Goal: Task Accomplishment & Management: Complete application form

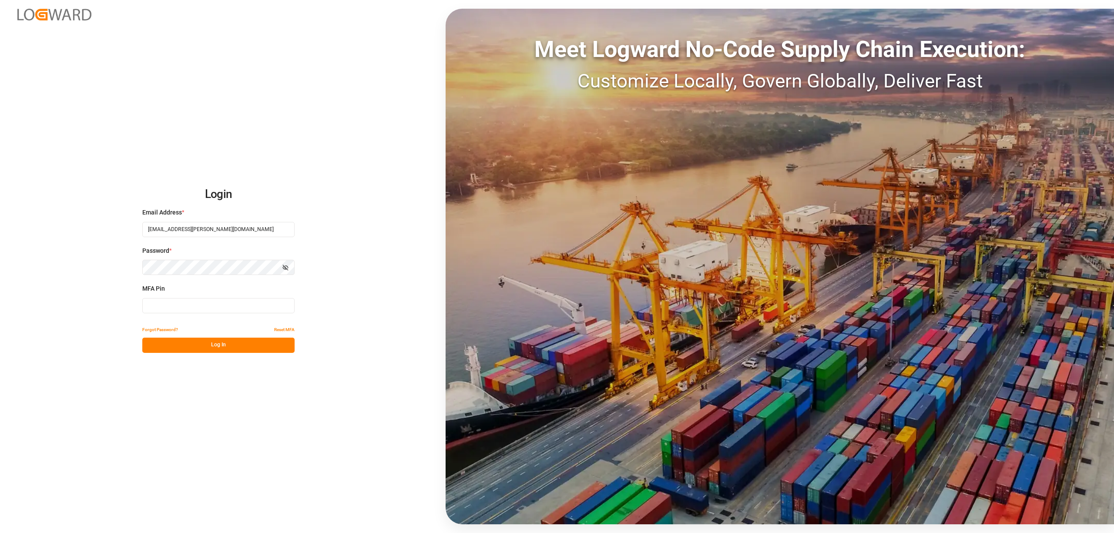
click at [177, 302] on input at bounding box center [218, 305] width 152 height 15
type input "493788"
click at [171, 341] on button "Log In" at bounding box center [218, 345] width 152 height 15
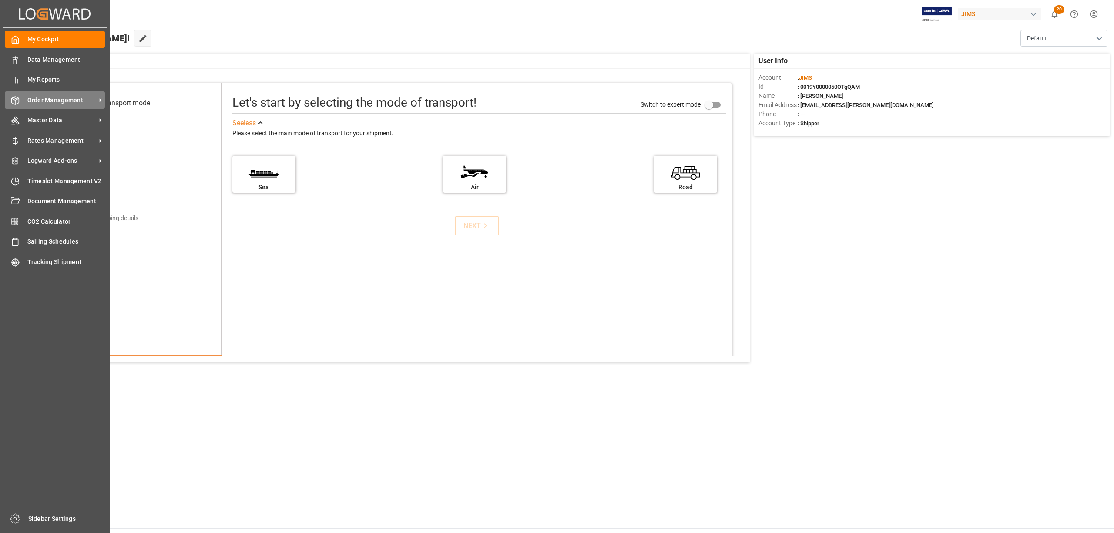
click at [26, 95] on div "Order Management Order Management" at bounding box center [55, 99] width 100 height 17
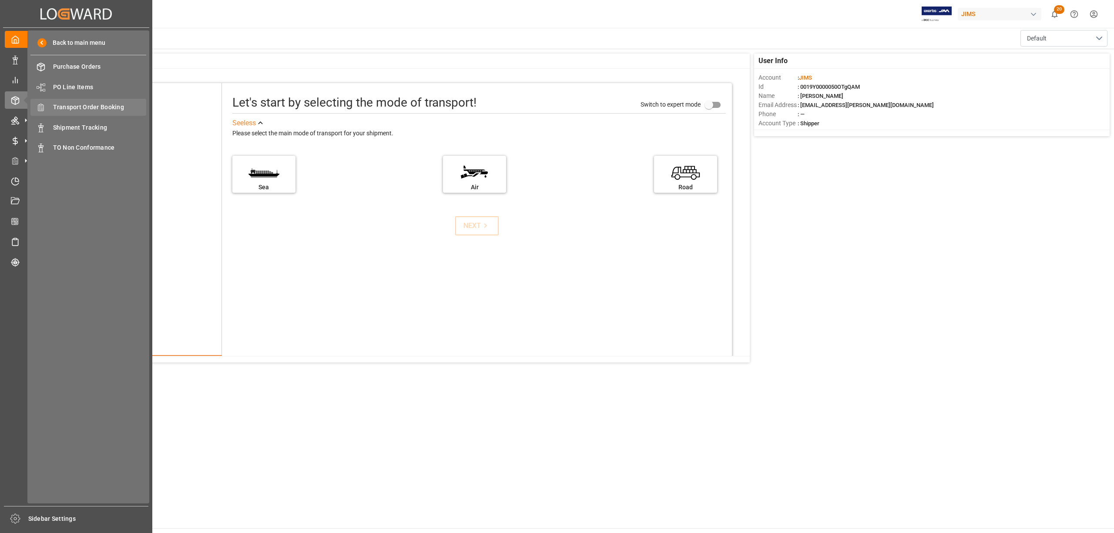
click at [72, 105] on span "Transport Order Booking" at bounding box center [100, 107] width 94 height 9
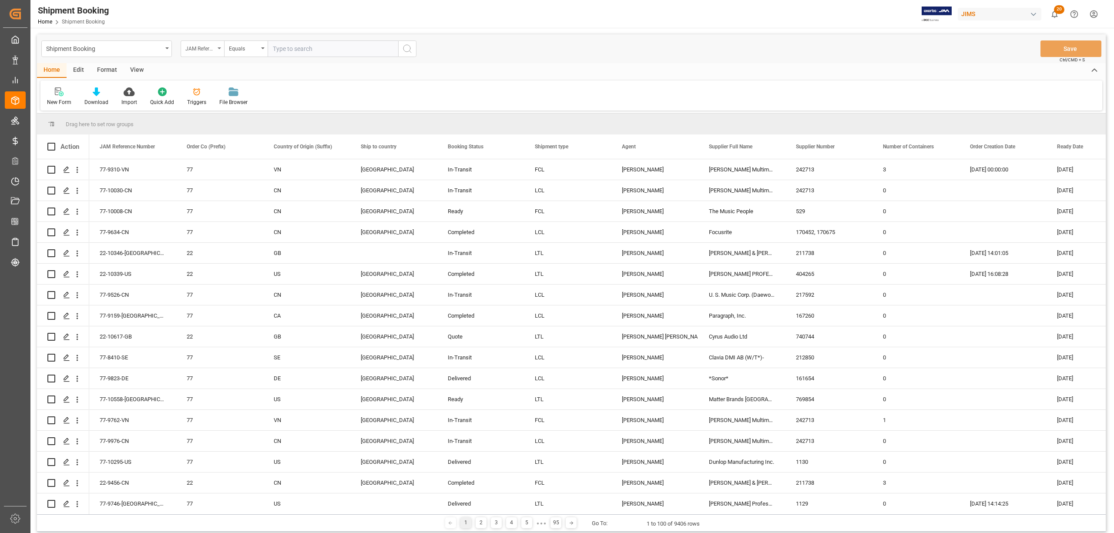
click at [221, 46] on div "JAM Reference Number" at bounding box center [203, 48] width 44 height 17
click at [209, 235] on div "Supplier Number" at bounding box center [246, 235] width 130 height 18
click at [277, 51] on input "text" at bounding box center [333, 48] width 131 height 17
paste input "647900"
type input "647900"
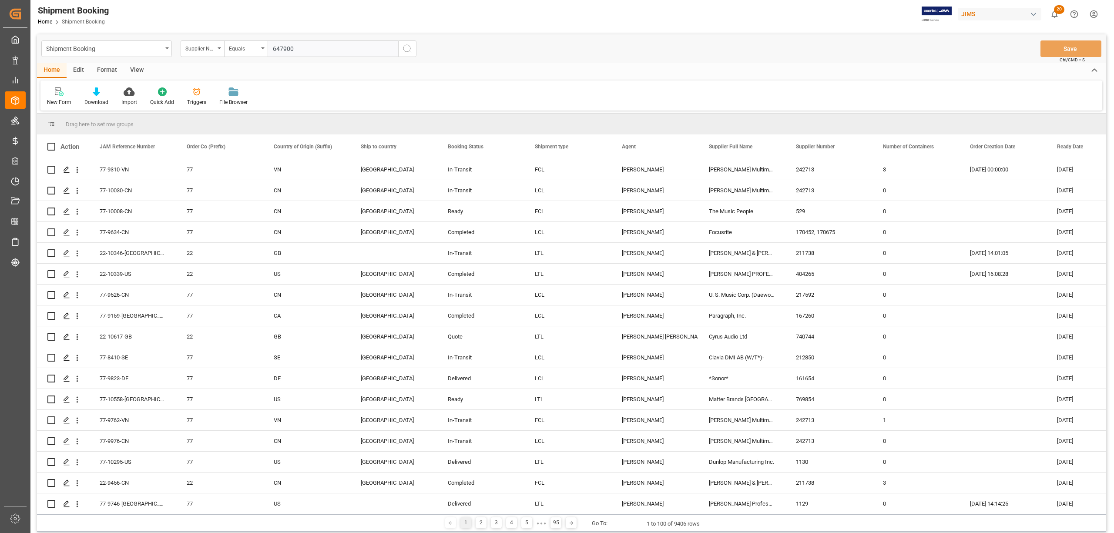
click at [404, 50] on circle "search button" at bounding box center [407, 48] width 7 height 7
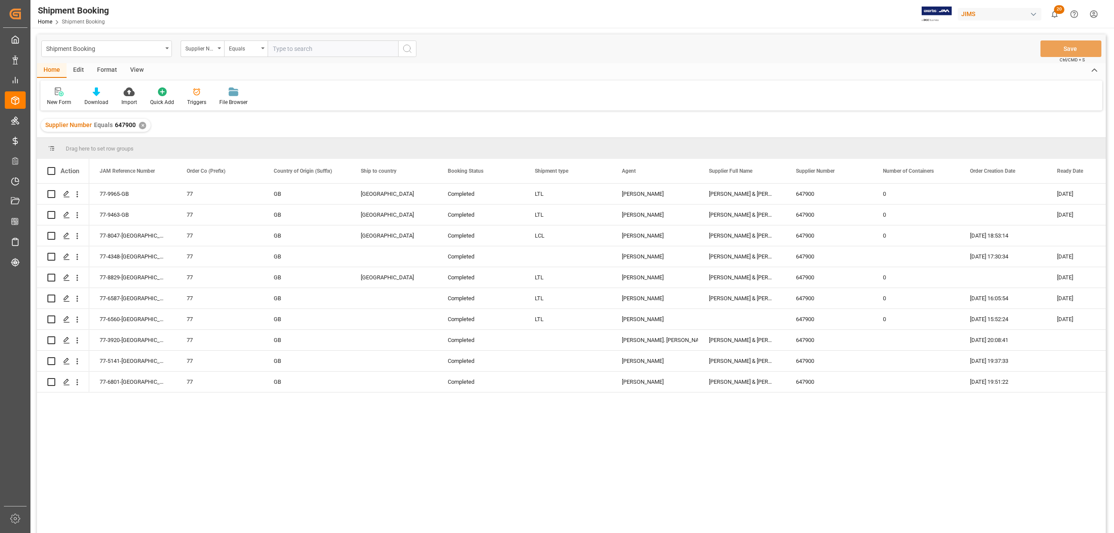
click at [135, 69] on div "View" at bounding box center [137, 70] width 27 height 15
click at [60, 100] on div "Default" at bounding box center [55, 102] width 17 height 8
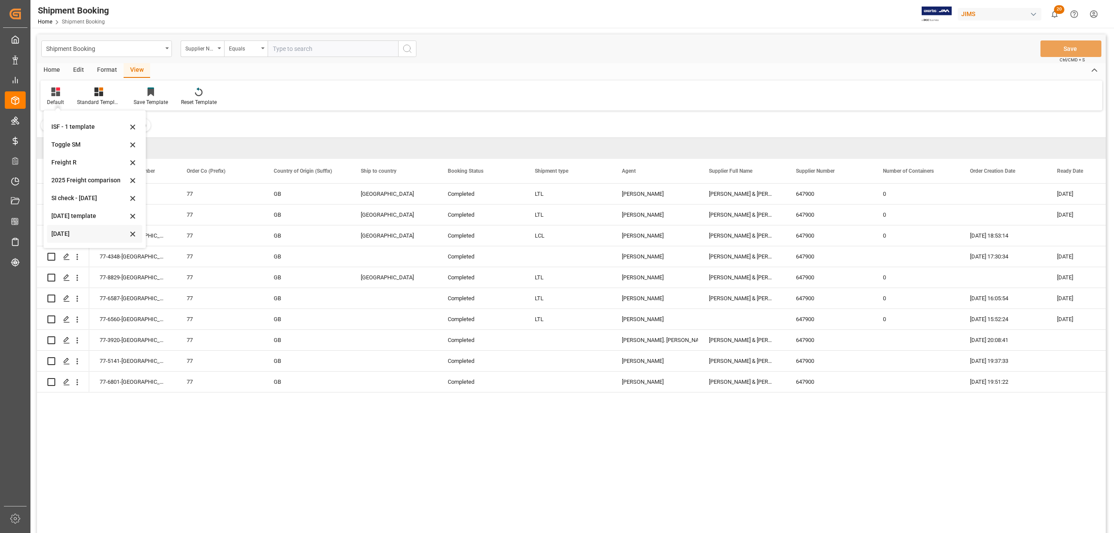
scroll to position [47, 0]
click at [61, 216] on div "[DATE]" at bounding box center [89, 218] width 76 height 9
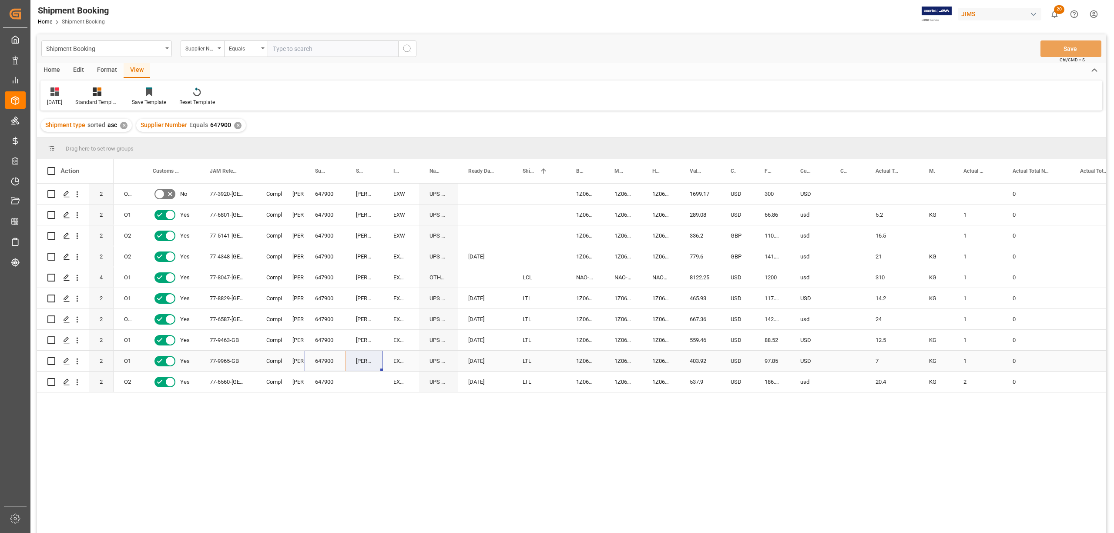
drag, startPoint x: 324, startPoint y: 360, endPoint x: 359, endPoint y: 359, distance: 34.4
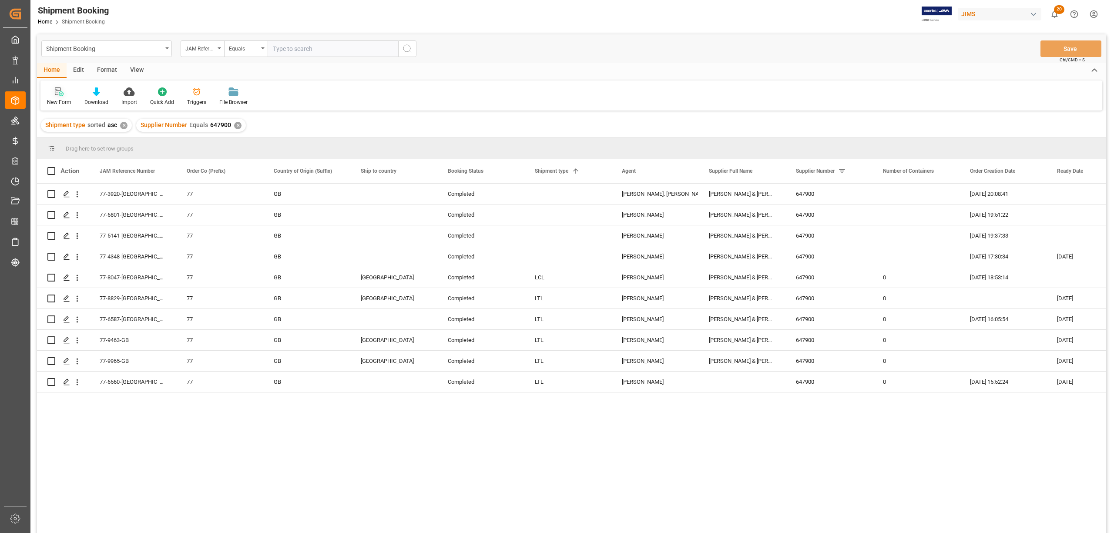
click at [53, 93] on div at bounding box center [59, 91] width 24 height 9
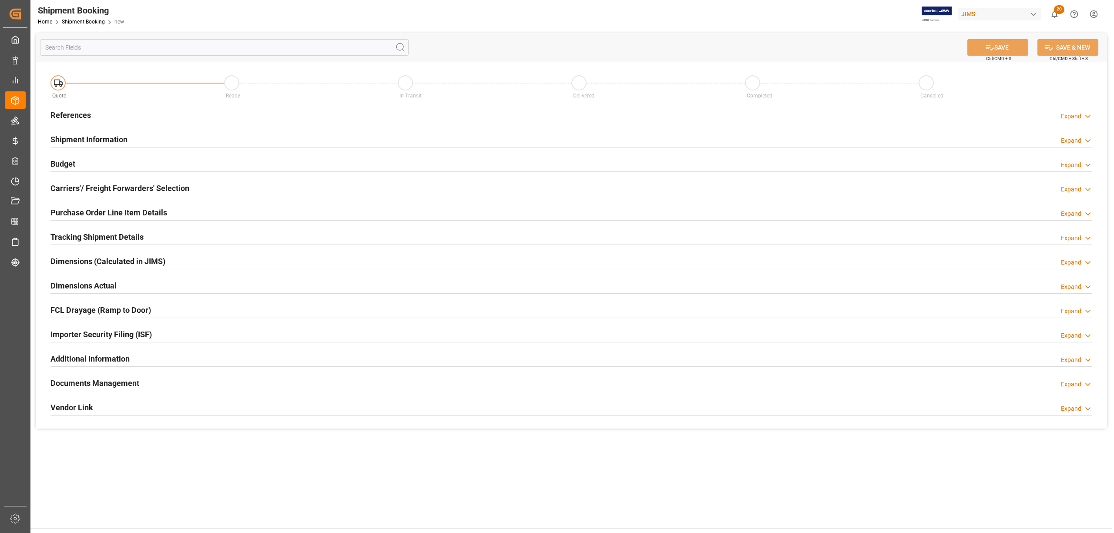
click at [64, 107] on div "References" at bounding box center [70, 114] width 40 height 17
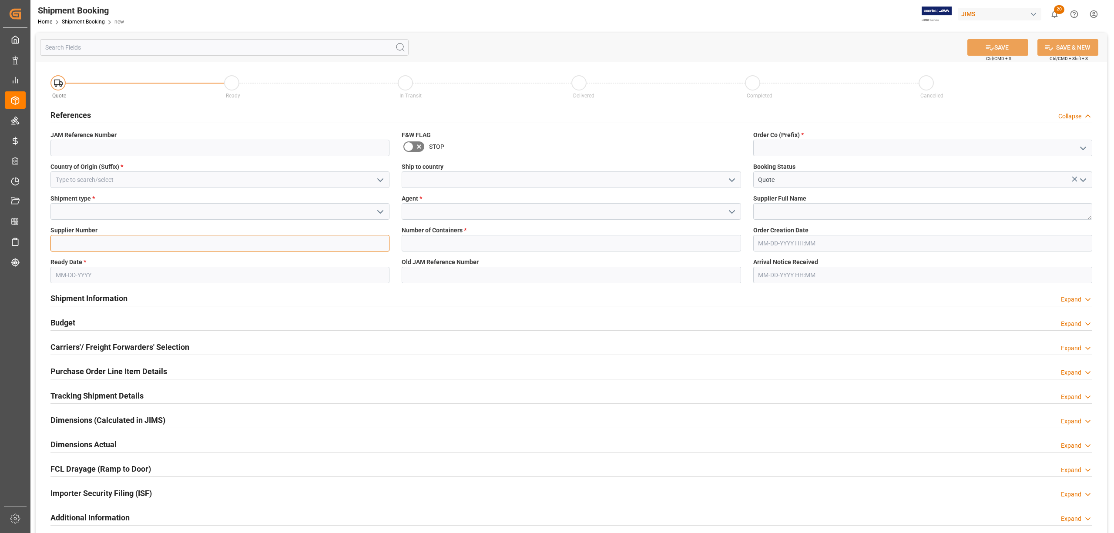
click at [148, 246] on input at bounding box center [219, 243] width 339 height 17
paste input "647900 Barnes & Mullins"
drag, startPoint x: 80, startPoint y: 243, endPoint x: 138, endPoint y: 246, distance: 58.4
click at [138, 246] on input "647900 Barnes & Mullins" at bounding box center [219, 243] width 339 height 17
type input "647900"
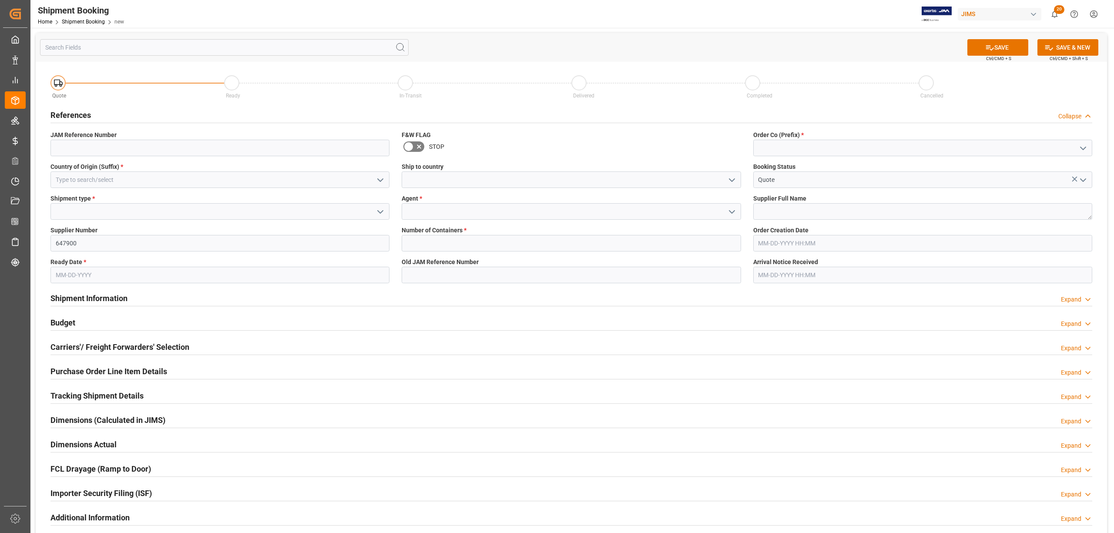
click at [784, 202] on span "Supplier Full Name" at bounding box center [780, 198] width 53 height 9
click at [777, 206] on textarea at bounding box center [923, 211] width 339 height 17
paste textarea "[PERSON_NAME] & [PERSON_NAME]"
type textarea "[PERSON_NAME] & [PERSON_NAME]"
click at [460, 213] on input at bounding box center [571, 211] width 339 height 17
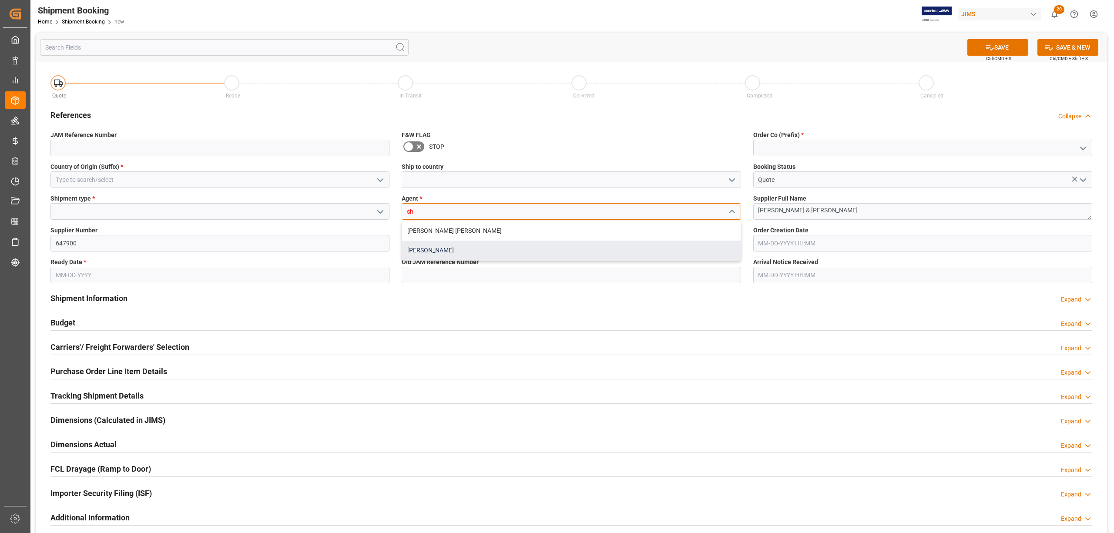
click at [446, 252] on div "[PERSON_NAME]" at bounding box center [571, 251] width 338 height 20
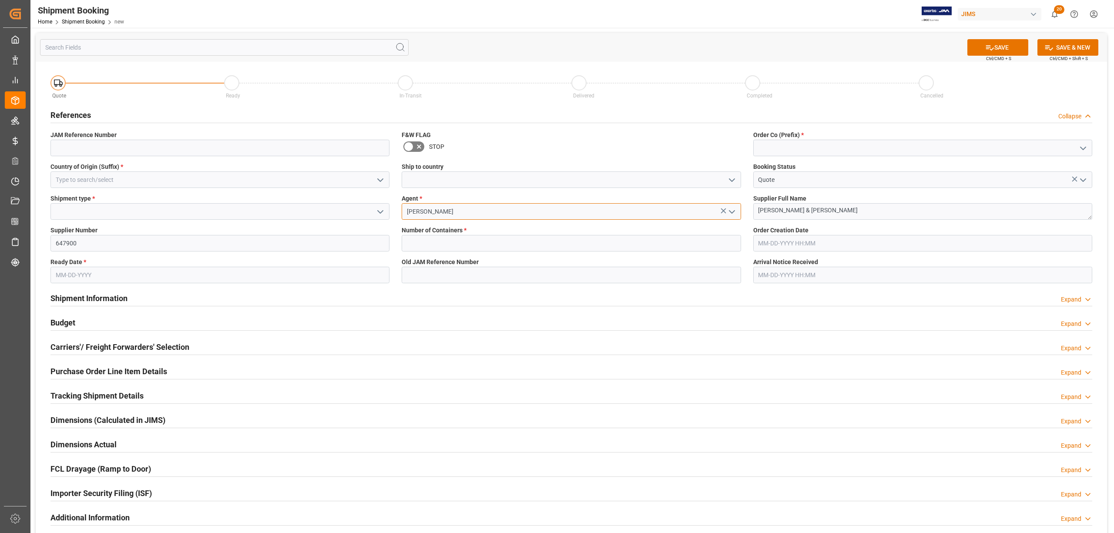
type input "[PERSON_NAME]"
click at [797, 146] on input at bounding box center [923, 148] width 339 height 17
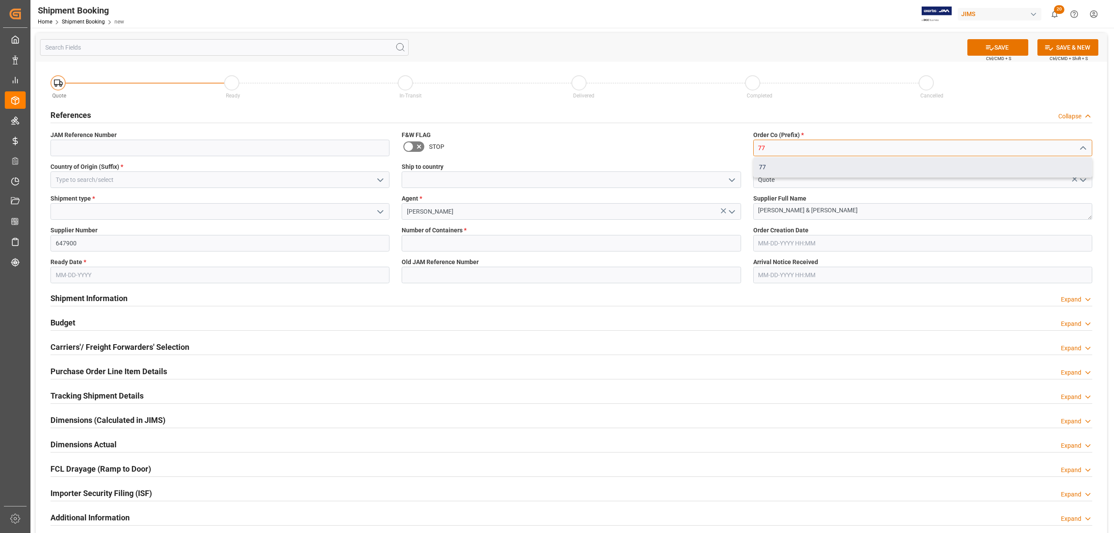
click at [805, 159] on div "77" at bounding box center [923, 168] width 338 height 20
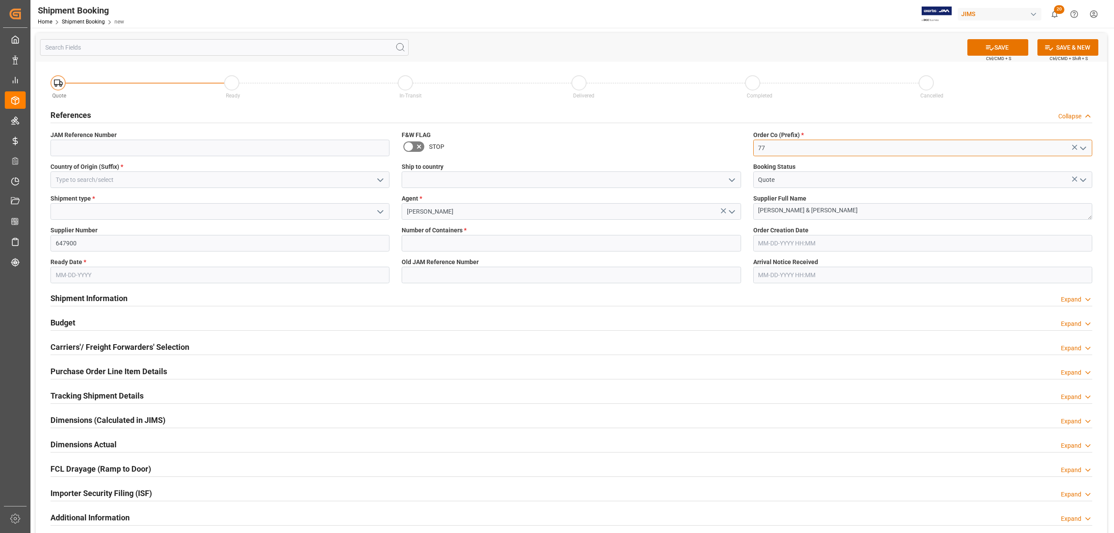
type input "77"
click at [115, 178] on input at bounding box center [219, 180] width 339 height 17
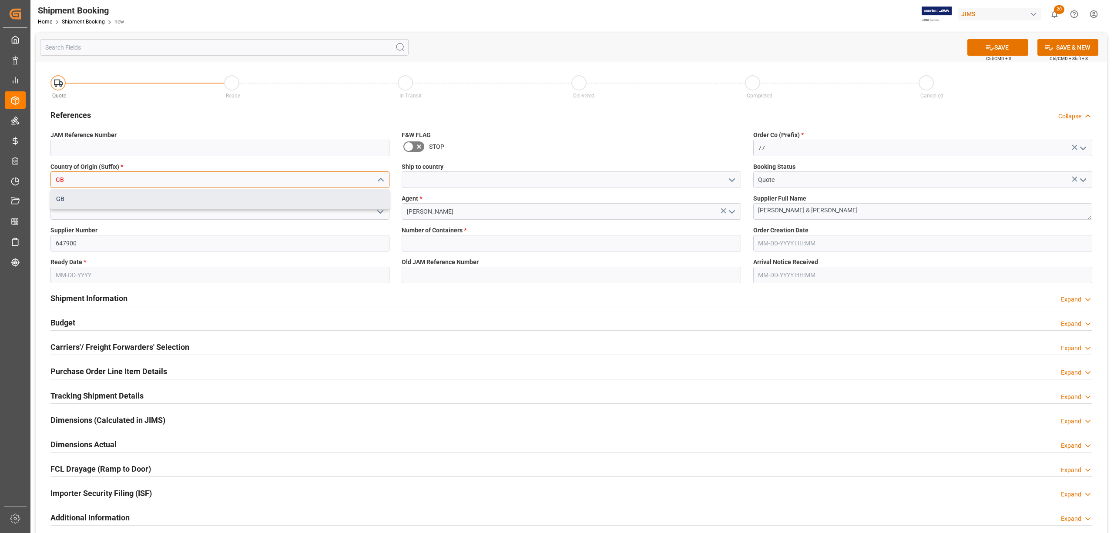
click at [98, 193] on div "GB" at bounding box center [220, 199] width 338 height 20
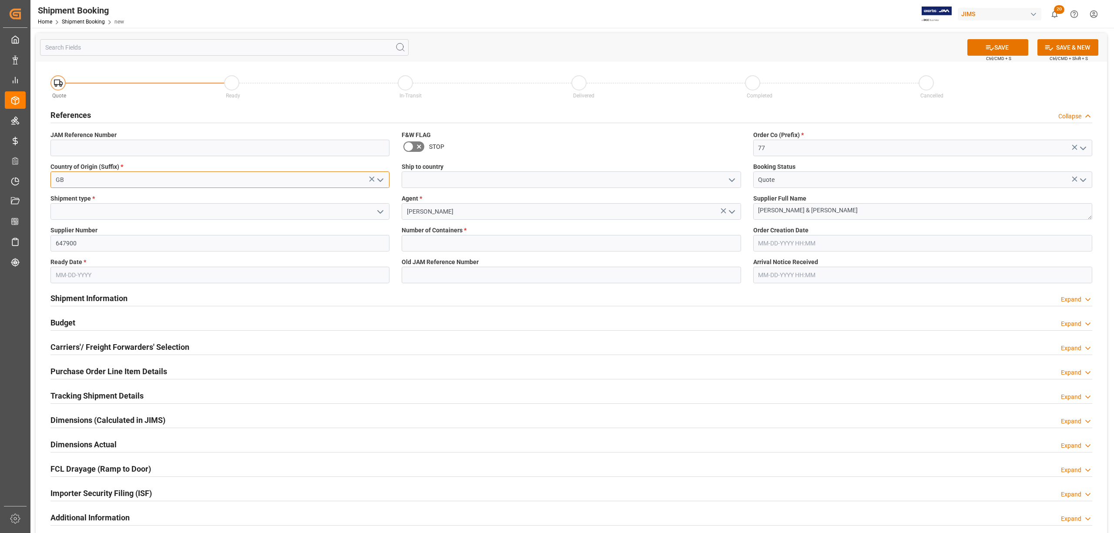
type input "GB"
click at [439, 180] on input at bounding box center [571, 180] width 339 height 17
type input "[GEOGRAPHIC_DATA]"
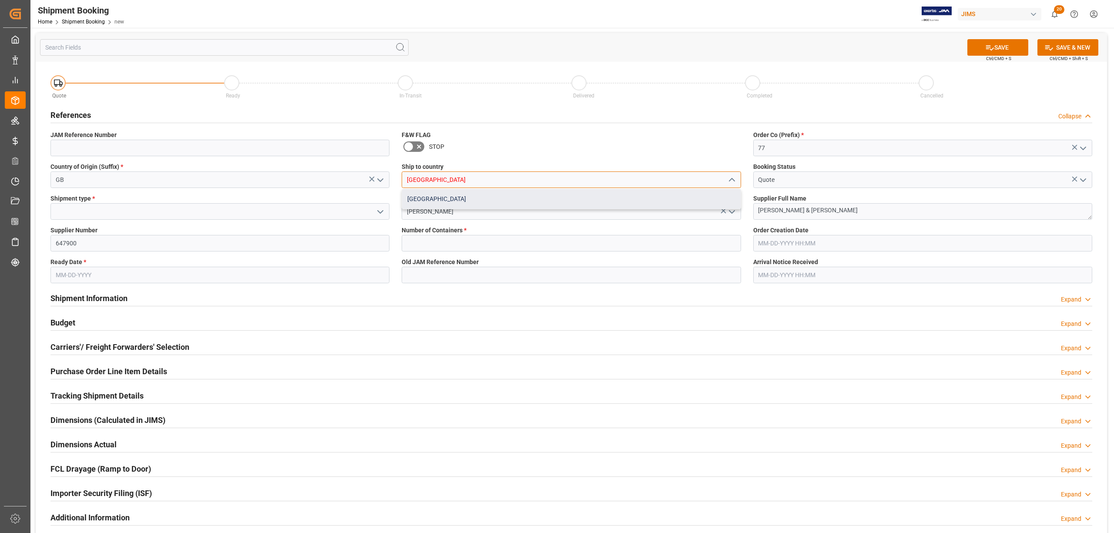
click at [431, 196] on div "[GEOGRAPHIC_DATA]" at bounding box center [571, 199] width 338 height 20
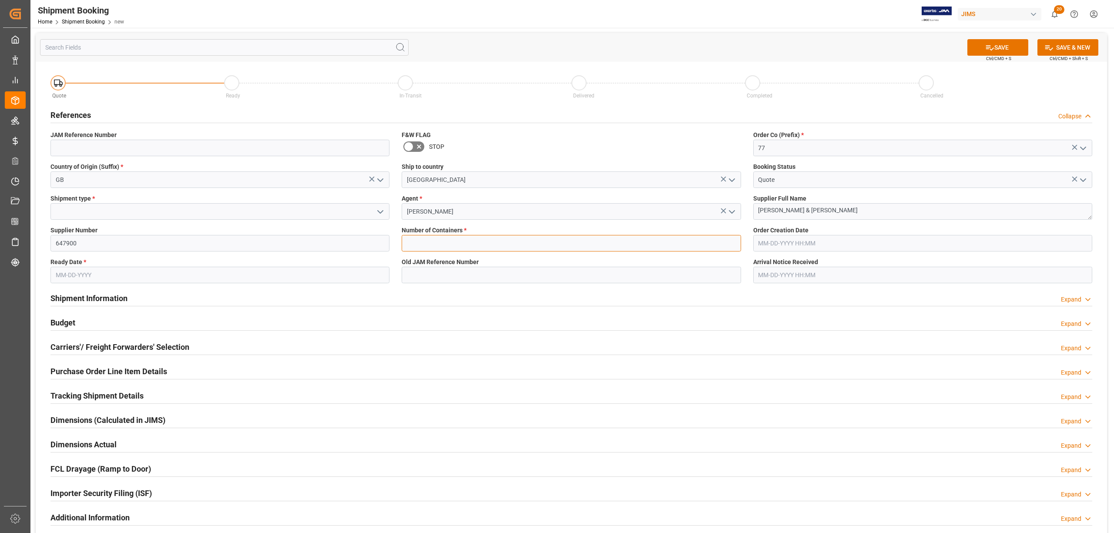
click at [438, 242] on input "text" at bounding box center [571, 243] width 339 height 17
type input "0"
click at [411, 271] on input at bounding box center [571, 275] width 339 height 17
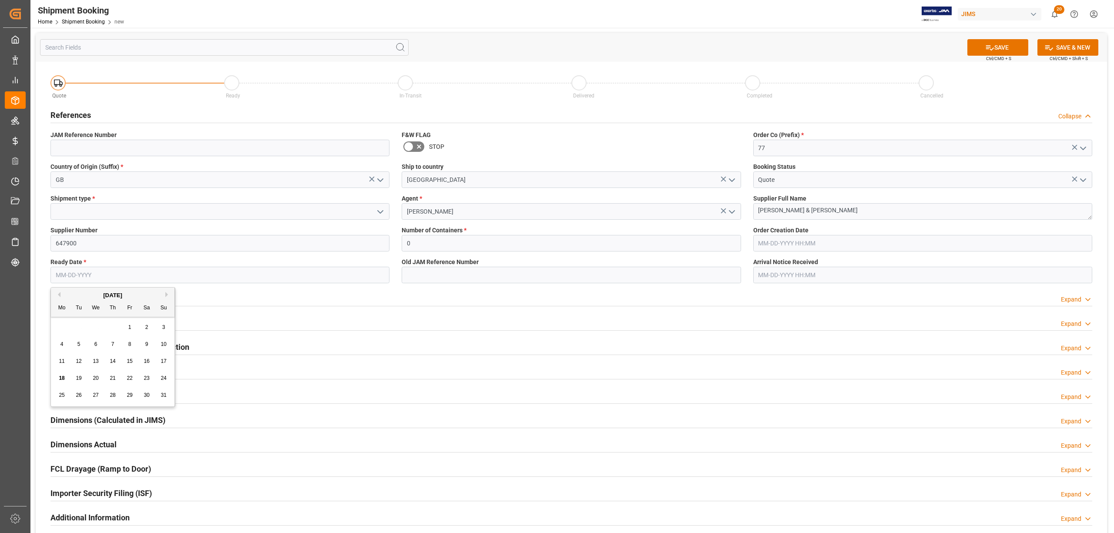
click at [64, 276] on input "text" at bounding box center [219, 275] width 339 height 17
click at [129, 377] on span "22" at bounding box center [130, 378] width 6 height 6
type input "08-22-2025"
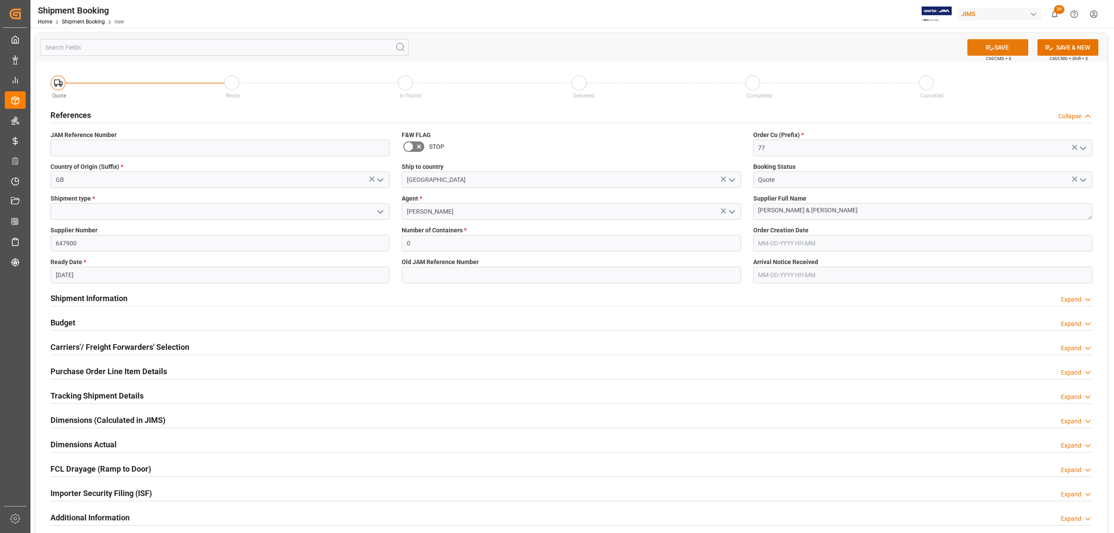
click at [990, 42] on button "SAVE" at bounding box center [998, 47] width 61 height 17
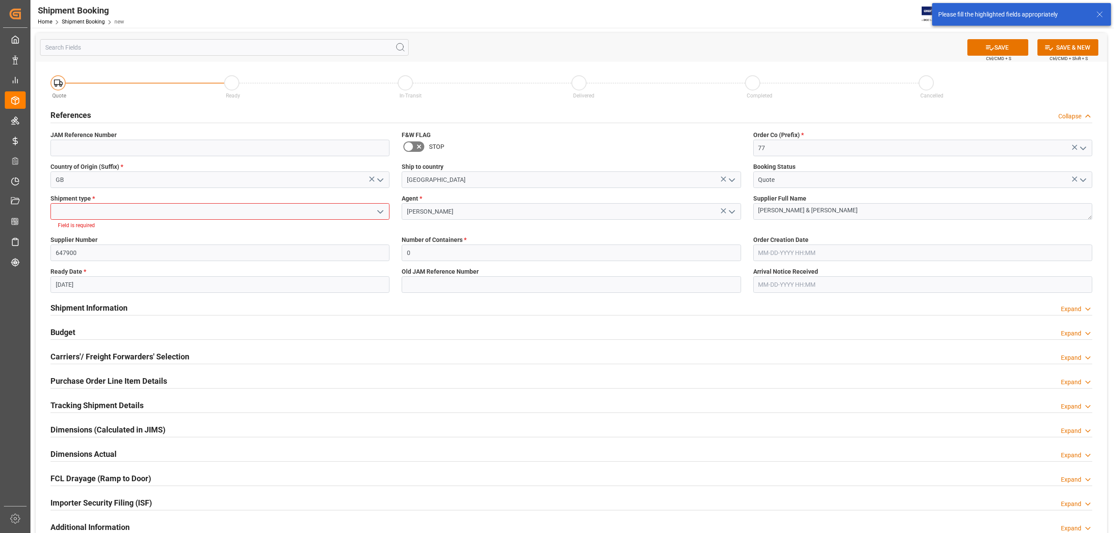
click at [75, 211] on input at bounding box center [219, 211] width 339 height 17
click at [382, 215] on icon "open menu" at bounding box center [380, 212] width 10 height 10
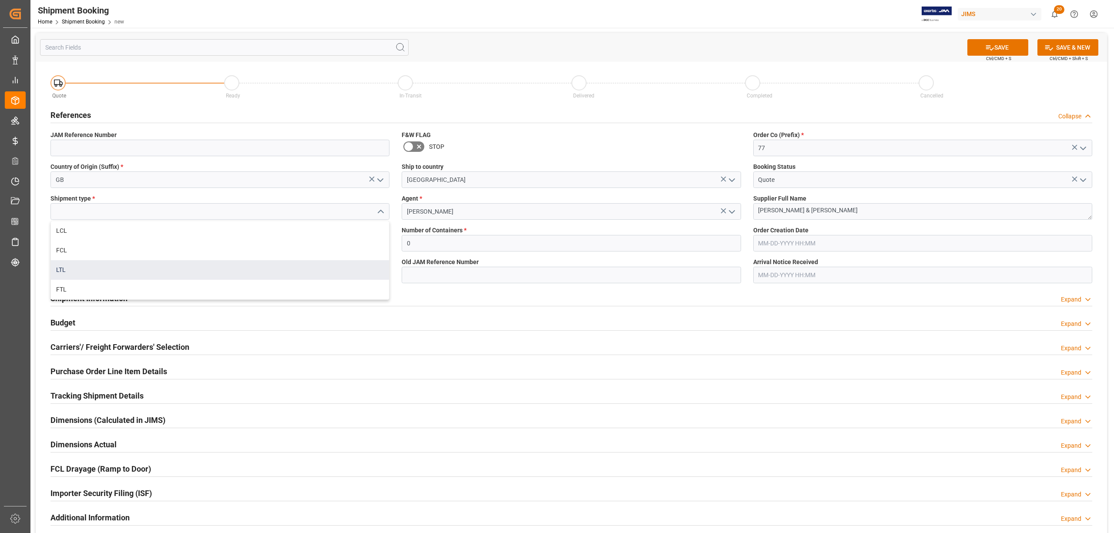
click at [78, 271] on div "LTL" at bounding box center [220, 270] width 338 height 20
type input "LTL"
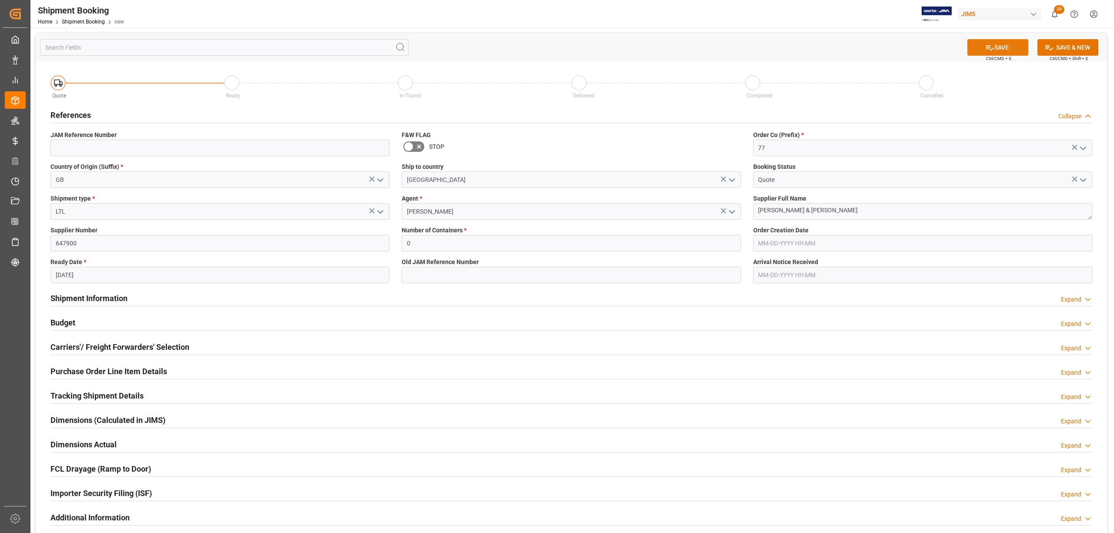
click at [1000, 44] on button "SAVE" at bounding box center [998, 47] width 61 height 17
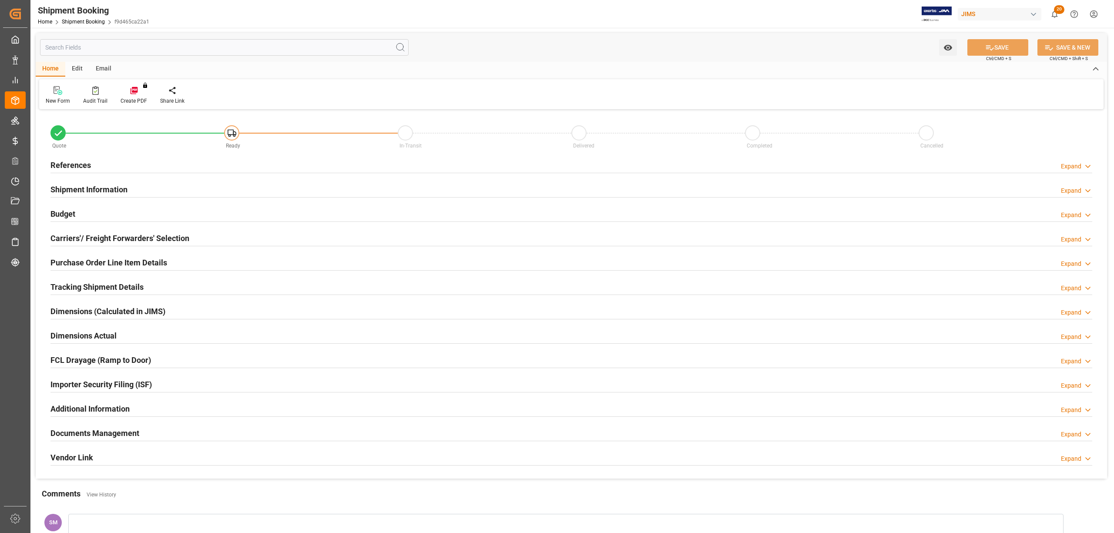
type input "0"
type input "08-22-2025"
click at [60, 161] on h2 "References" at bounding box center [70, 165] width 40 height 12
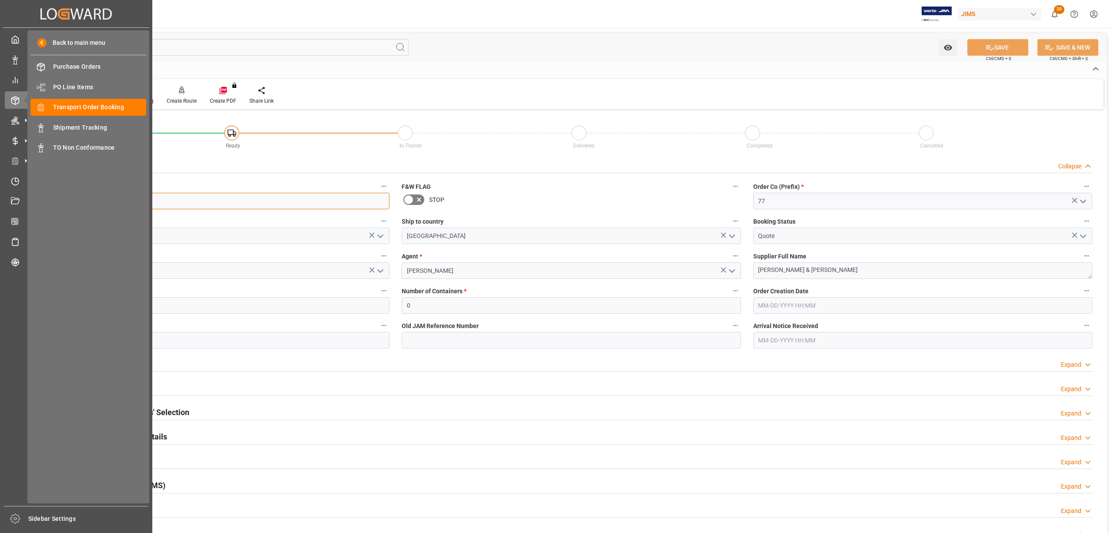
drag, startPoint x: 119, startPoint y: 206, endPoint x: 28, endPoint y: 206, distance: 90.5
click at [28, 206] on div "Created by potrace 1.15, written by Peter Selinger 2001-2017 Created by potrace…" at bounding box center [557, 266] width 1114 height 533
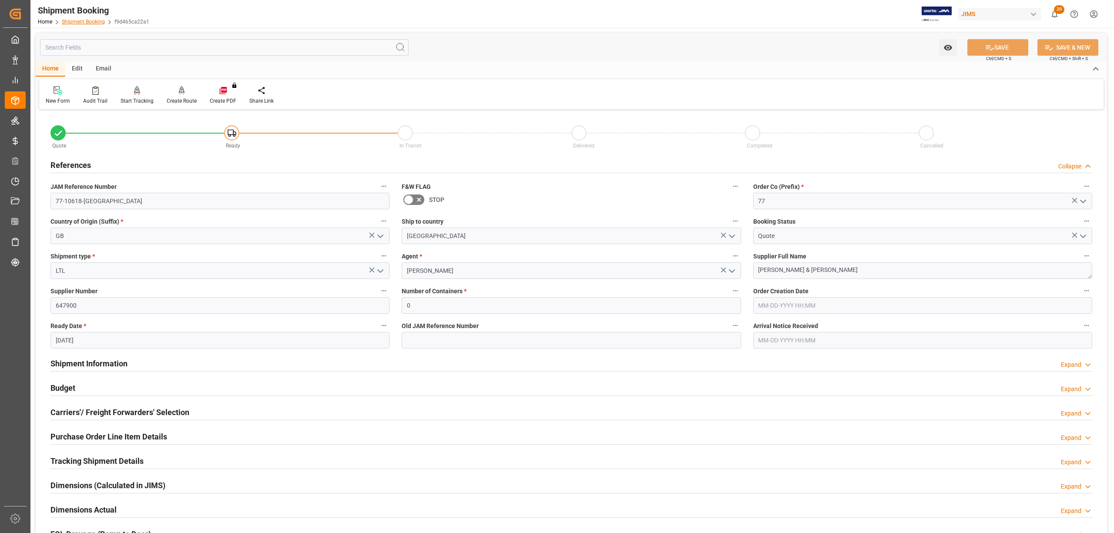
click at [75, 19] on link "Shipment Booking" at bounding box center [83, 22] width 43 height 6
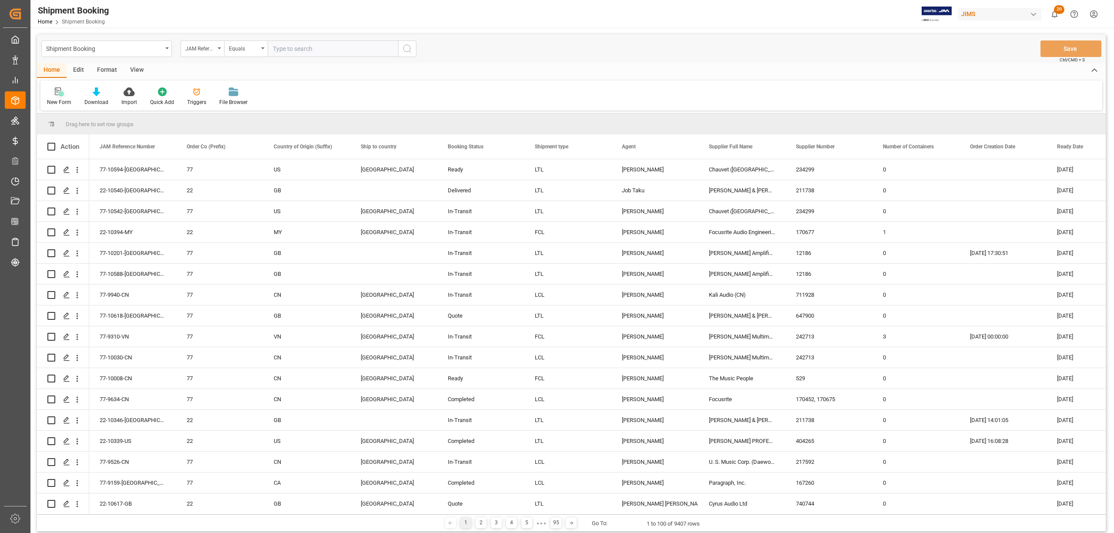
click at [61, 100] on div "New Form" at bounding box center [59, 102] width 24 height 8
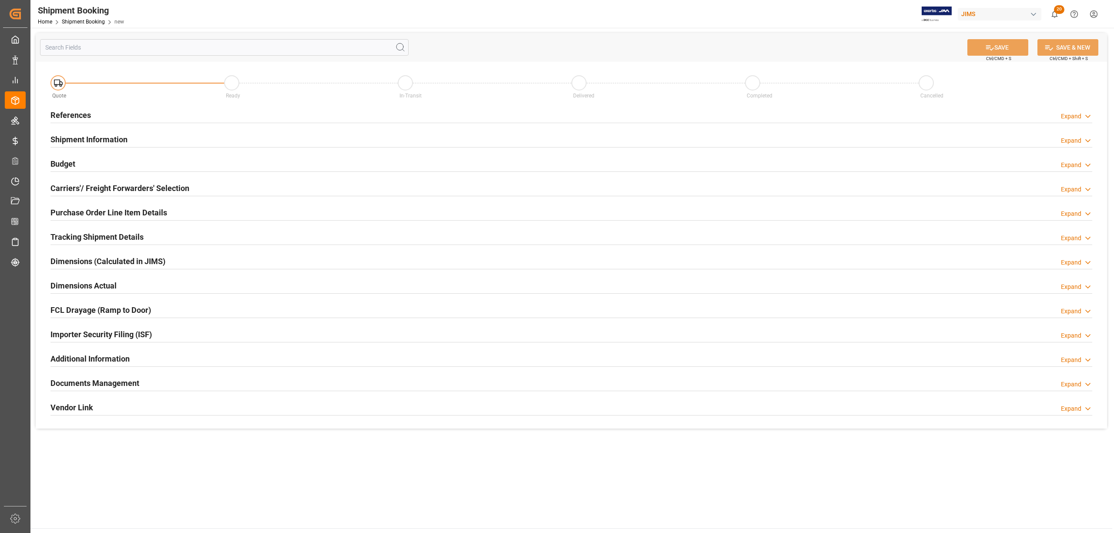
click at [84, 114] on h2 "References" at bounding box center [70, 115] width 40 height 12
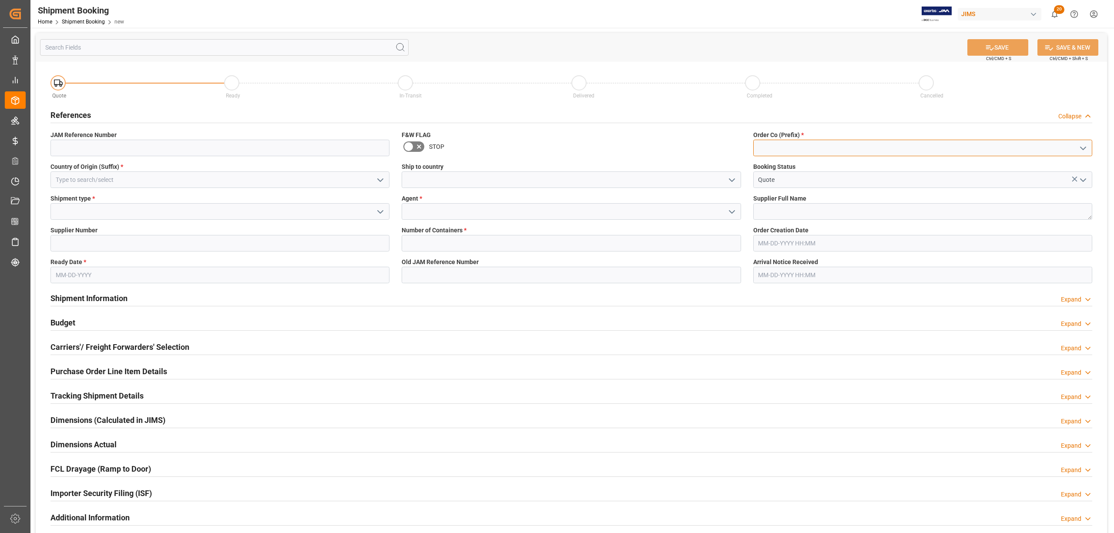
click at [779, 141] on input at bounding box center [923, 148] width 339 height 17
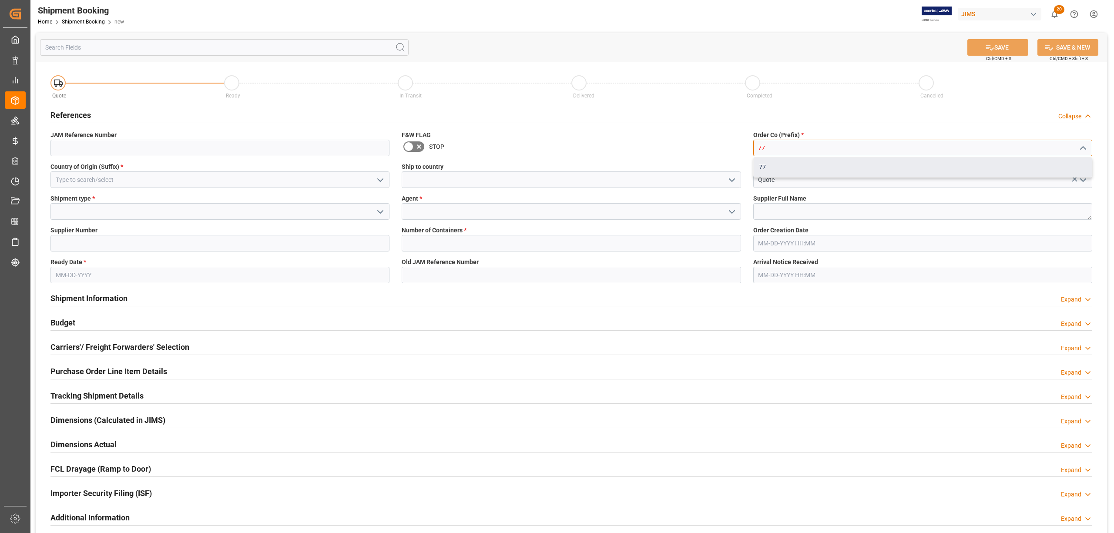
click at [779, 162] on div "77" at bounding box center [923, 168] width 338 height 20
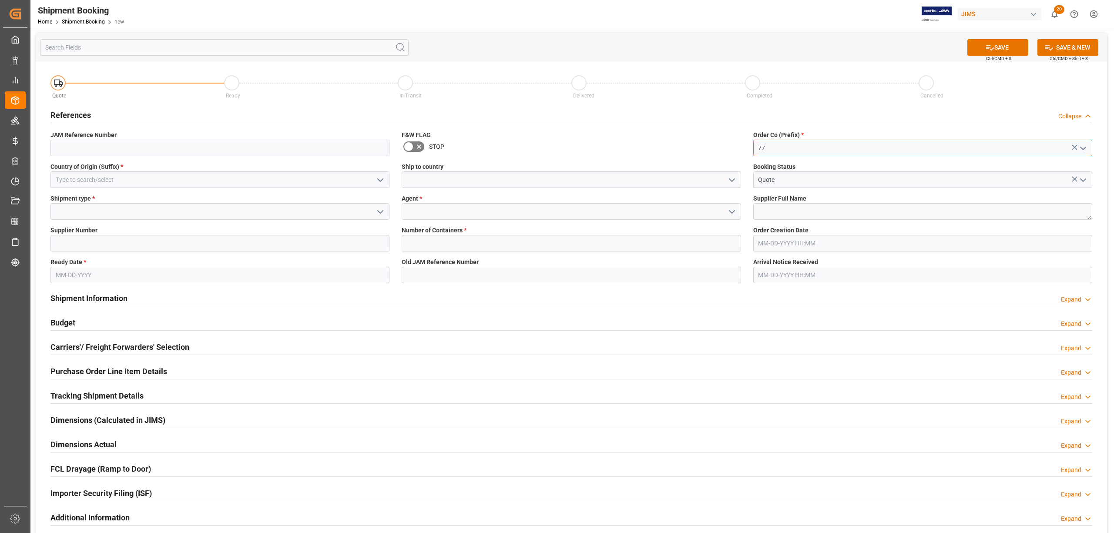
type input "77"
click at [108, 178] on input at bounding box center [219, 180] width 339 height 17
click at [57, 219] on div "DE" at bounding box center [220, 219] width 338 height 20
type input "DE"
click at [434, 174] on input at bounding box center [571, 180] width 339 height 17
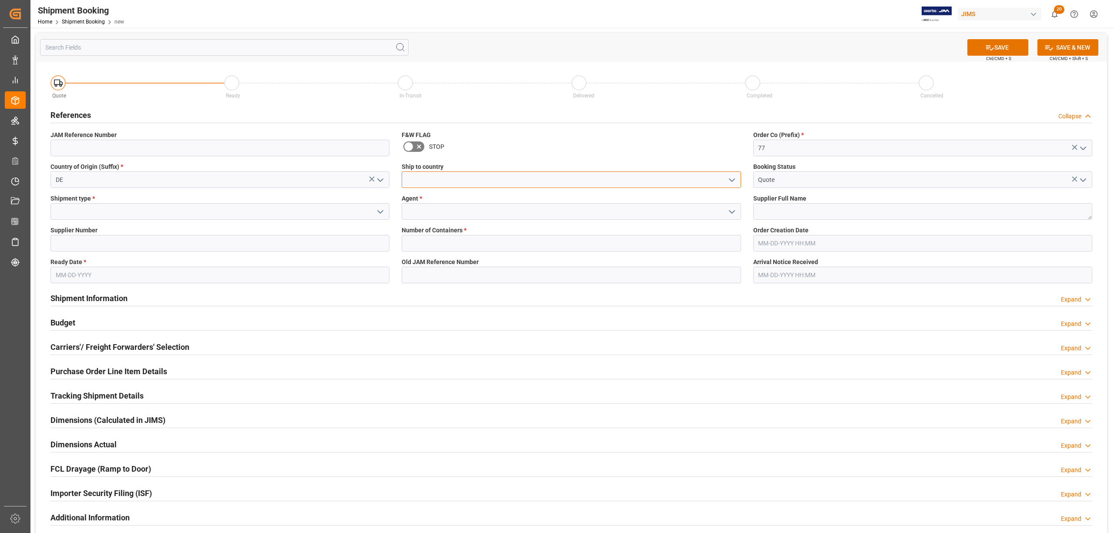
type input "[GEOGRAPHIC_DATA]"
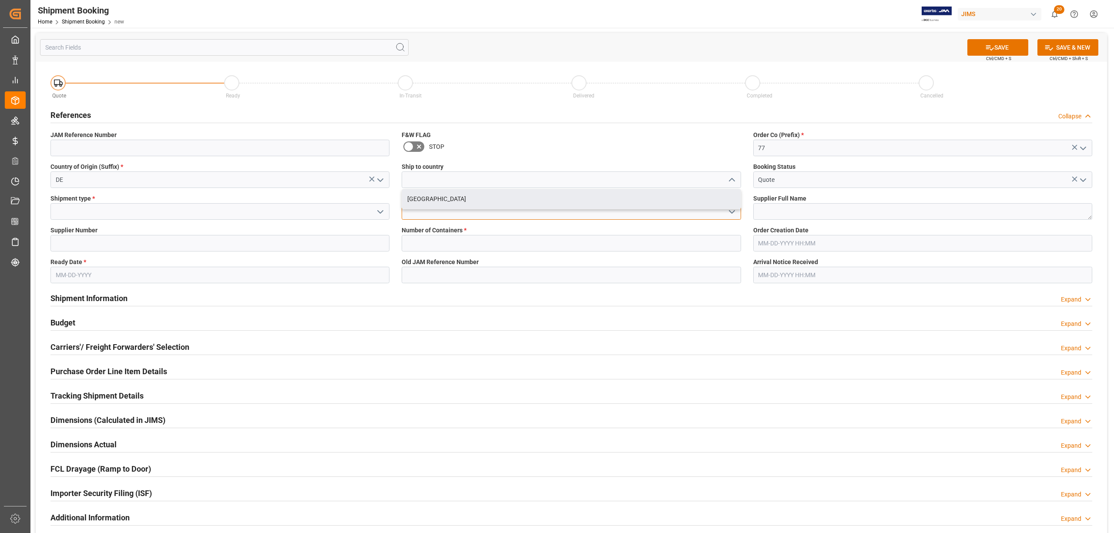
click at [410, 219] on div "Quote Ready In-Transit Delivered Completed Cancelled References Collapse JAM Re…" at bounding box center [572, 325] width 1072 height 526
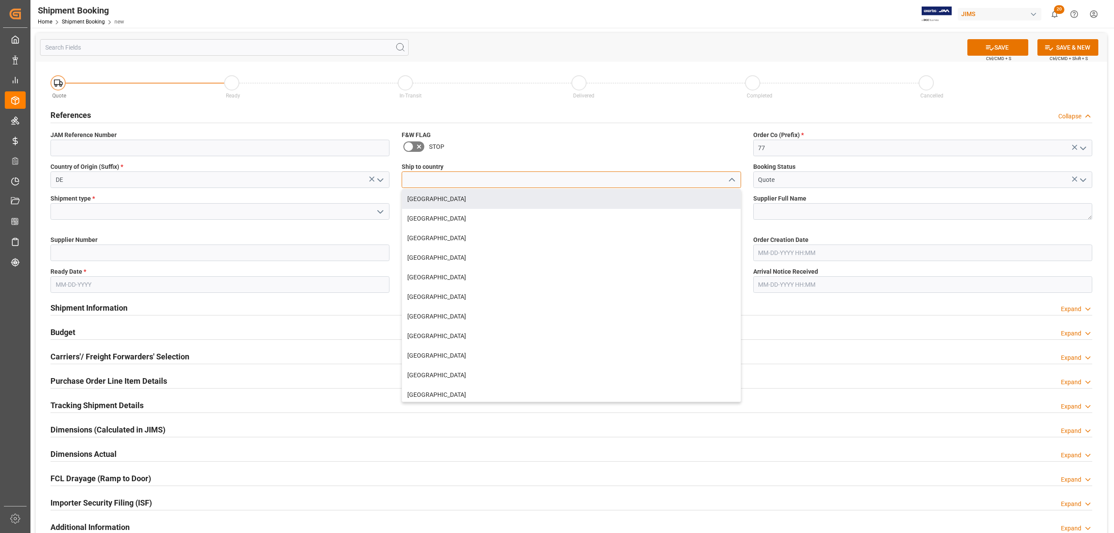
click at [419, 182] on input at bounding box center [571, 180] width 339 height 17
click at [424, 202] on div "[GEOGRAPHIC_DATA]" at bounding box center [571, 199] width 338 height 20
type input "[GEOGRAPHIC_DATA]"
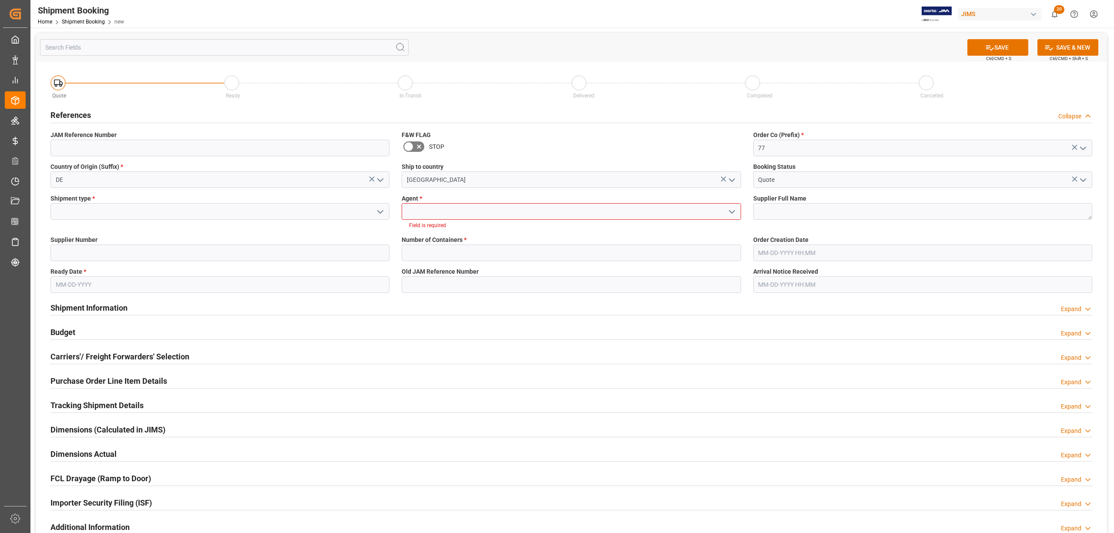
click at [420, 217] on input at bounding box center [571, 211] width 339 height 17
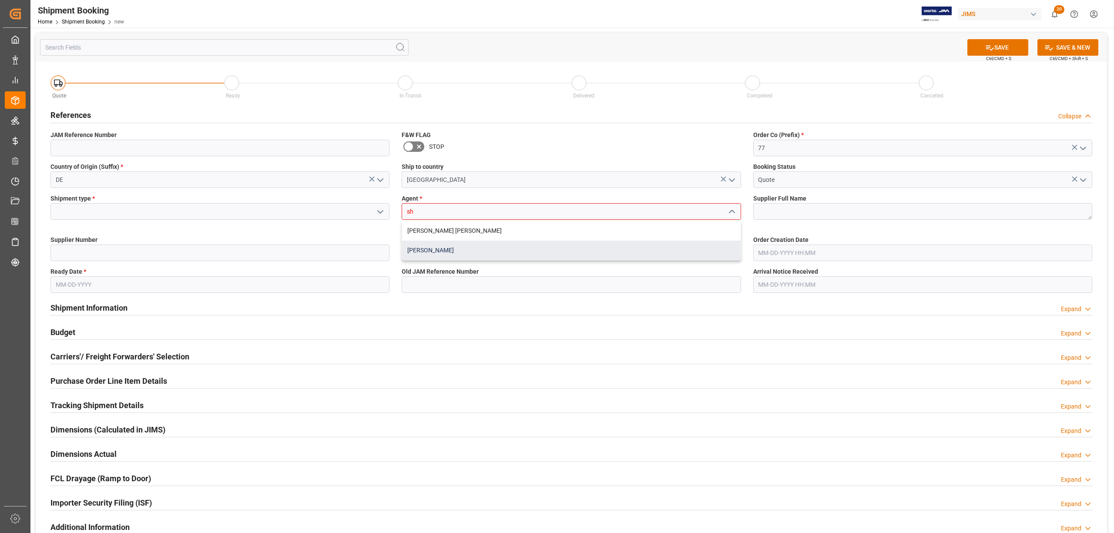
click at [428, 252] on div "[PERSON_NAME]" at bounding box center [571, 251] width 338 height 20
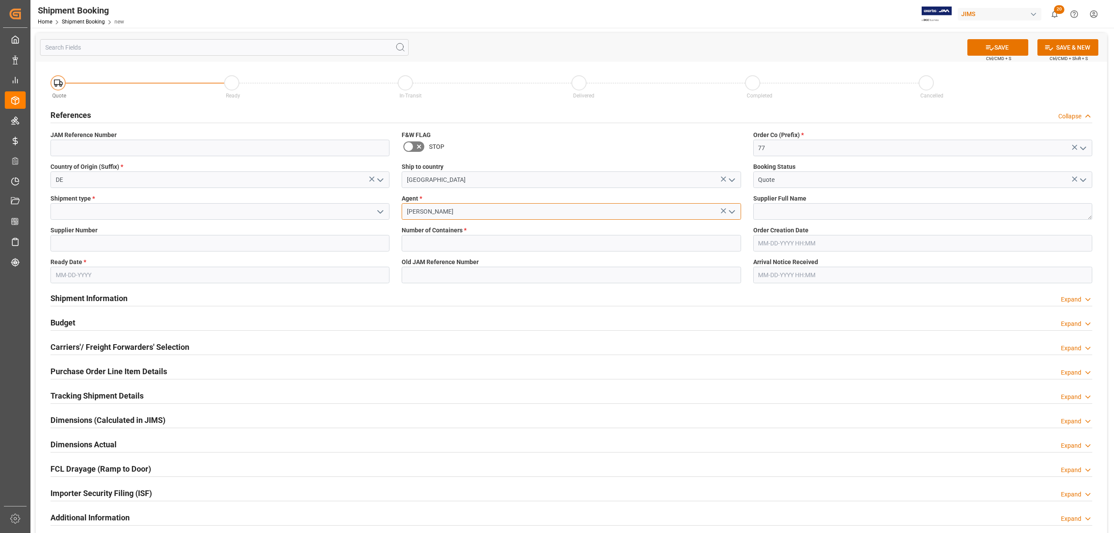
type input "[PERSON_NAME]"
click at [98, 212] on input at bounding box center [219, 211] width 339 height 17
click at [380, 211] on icon "open menu" at bounding box center [380, 212] width 10 height 10
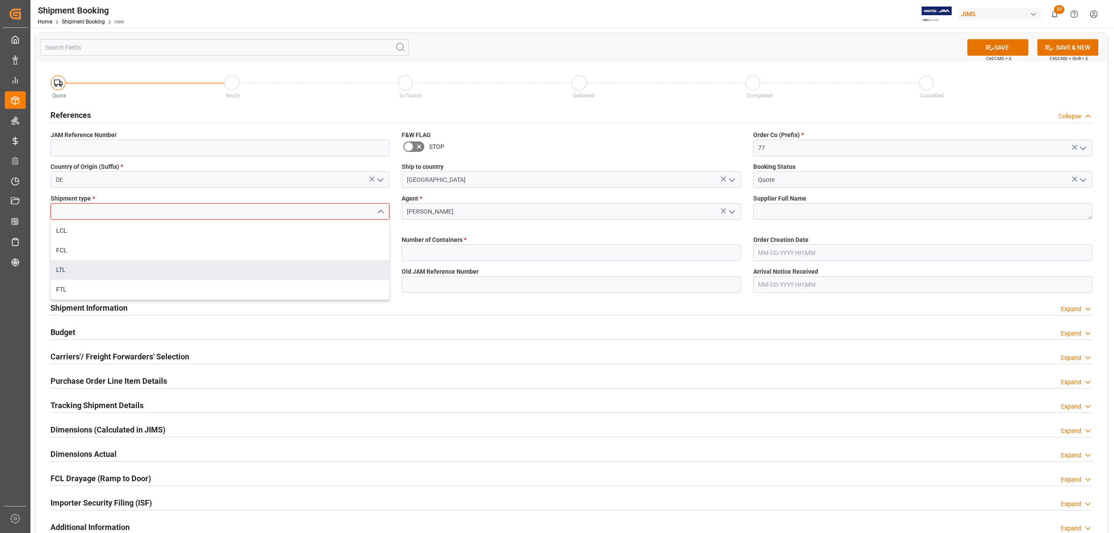
click at [112, 269] on div "LTL" at bounding box center [220, 270] width 338 height 20
type input "LTL"
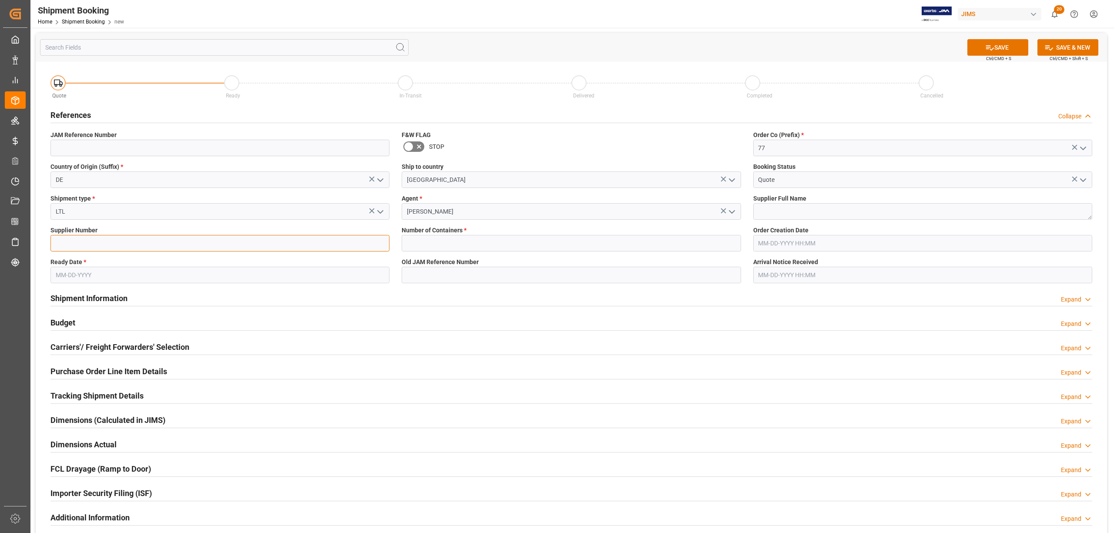
click at [97, 244] on input at bounding box center [219, 243] width 339 height 17
paste input "1290 Schaller GmbH"
drag, startPoint x: 73, startPoint y: 241, endPoint x: 145, endPoint y: 242, distance: 71.4
click at [145, 242] on input "1290 Schaller GmbH" at bounding box center [219, 243] width 339 height 17
type input "1290"
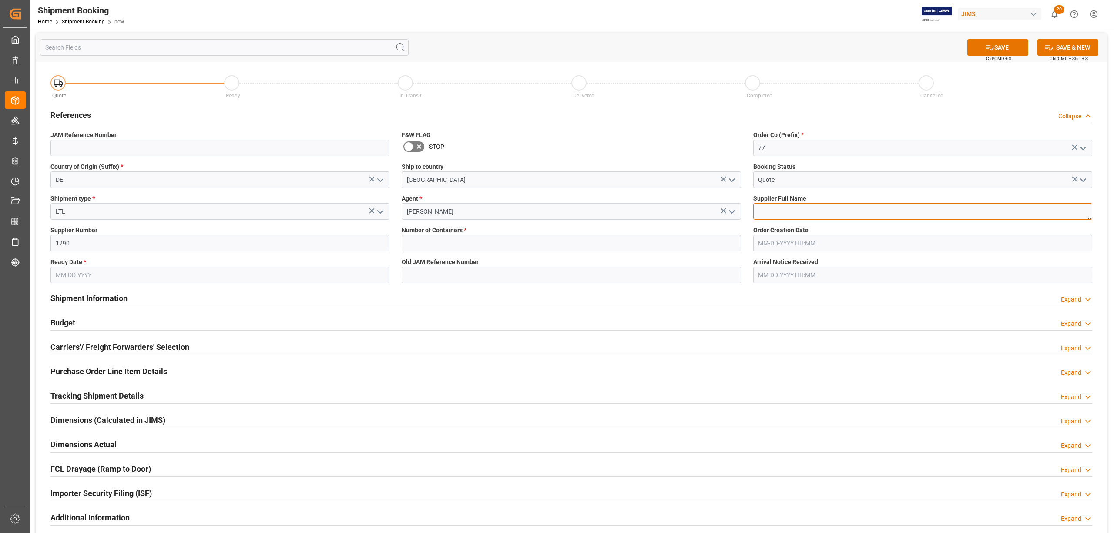
click at [819, 216] on textarea at bounding box center [923, 211] width 339 height 17
paste textarea "Schaller GmbH"
type textarea "Schaller GmbH"
click at [407, 244] on input "text" at bounding box center [571, 243] width 339 height 17
type input "0"
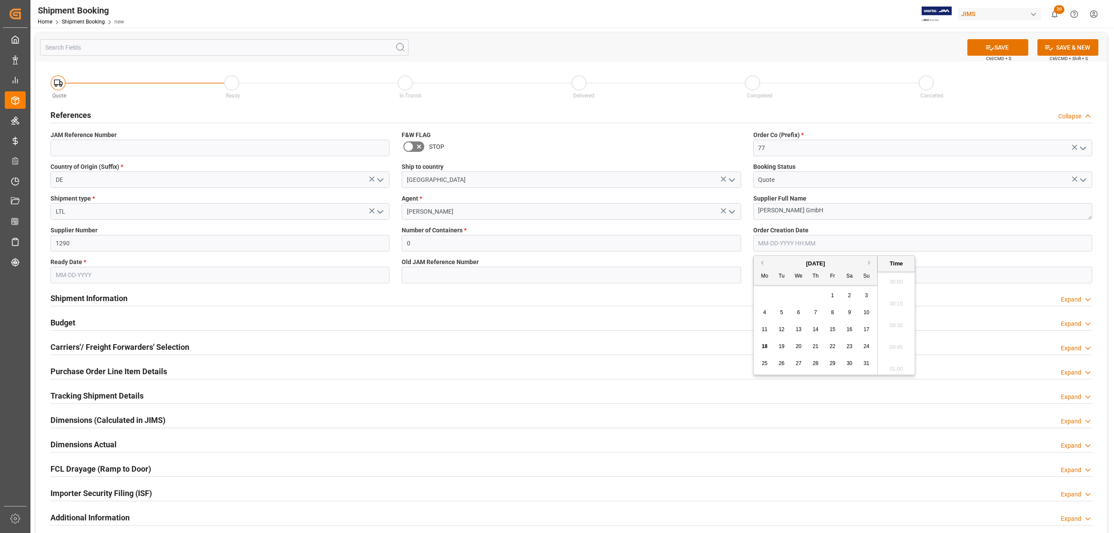
click at [763, 245] on input "text" at bounding box center [923, 243] width 339 height 17
click at [633, 276] on input at bounding box center [571, 275] width 339 height 17
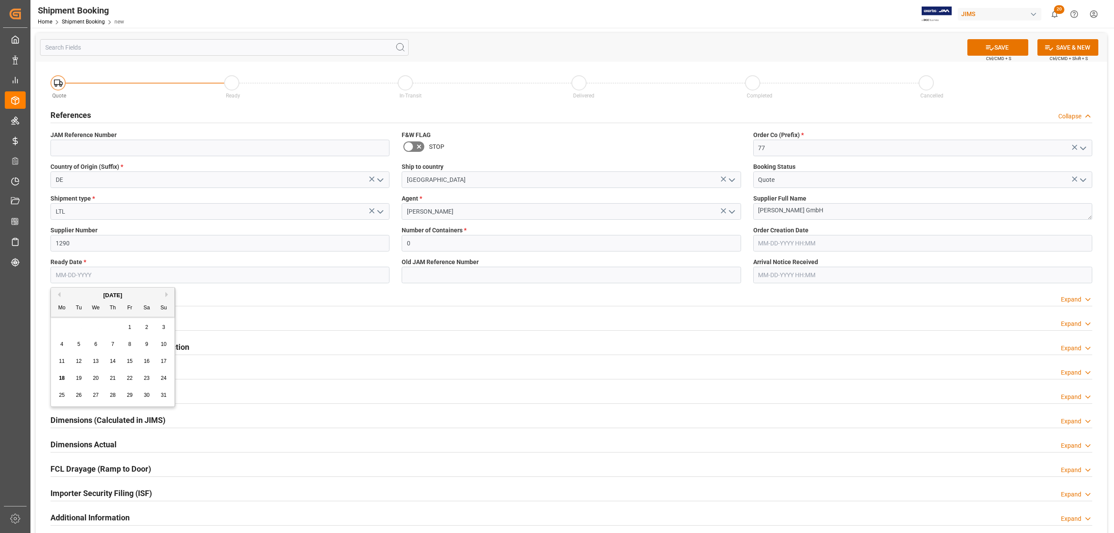
click at [89, 277] on input "text" at bounding box center [219, 275] width 339 height 17
click at [82, 320] on div "28 29 30 31 1 2 3" at bounding box center [113, 327] width 119 height 17
click at [167, 295] on button "Next Month" at bounding box center [167, 294] width 5 height 5
click at [128, 327] on span "3" at bounding box center [129, 327] width 3 height 6
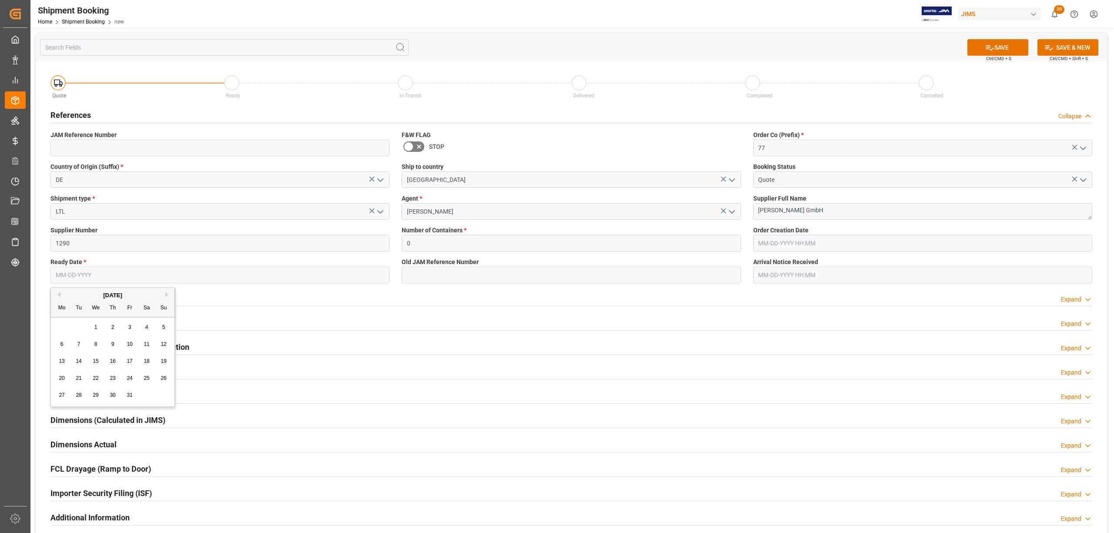
type input "10-03-2025"
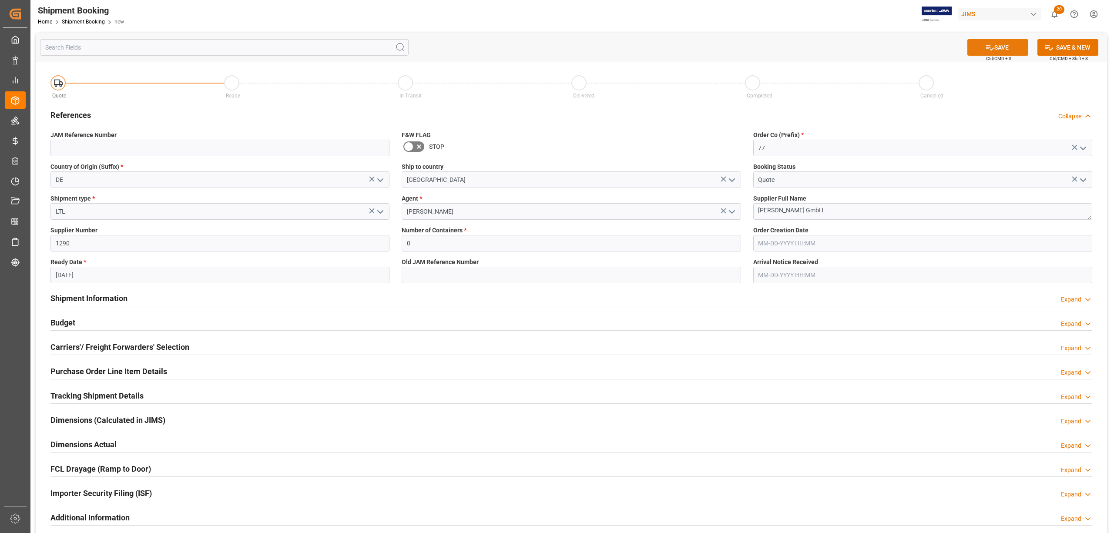
click at [1000, 45] on button "SAVE" at bounding box center [998, 47] width 61 height 17
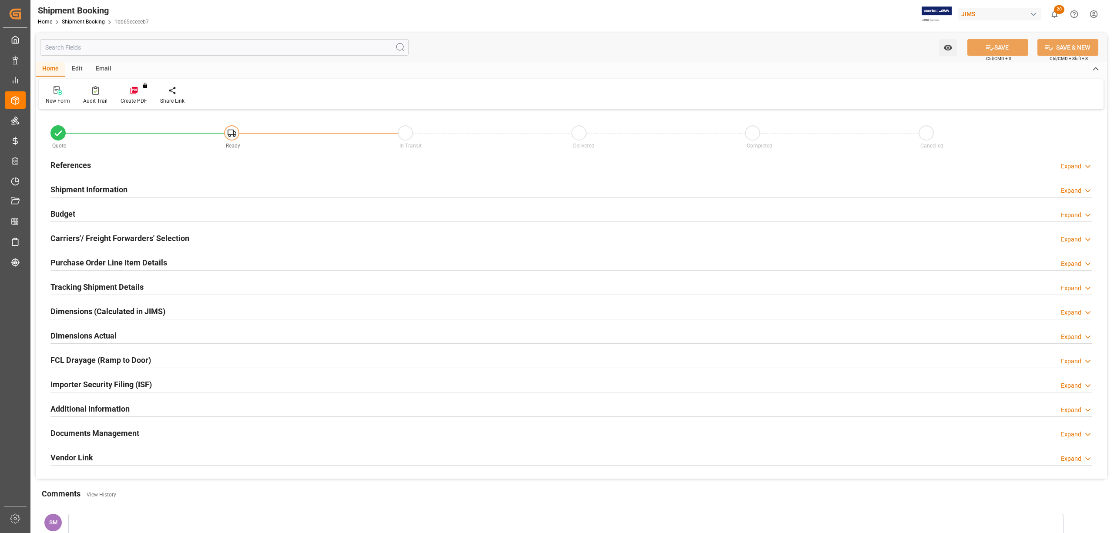
type input "0"
type input "10-03-2025"
click at [71, 162] on h2 "References" at bounding box center [70, 165] width 40 height 12
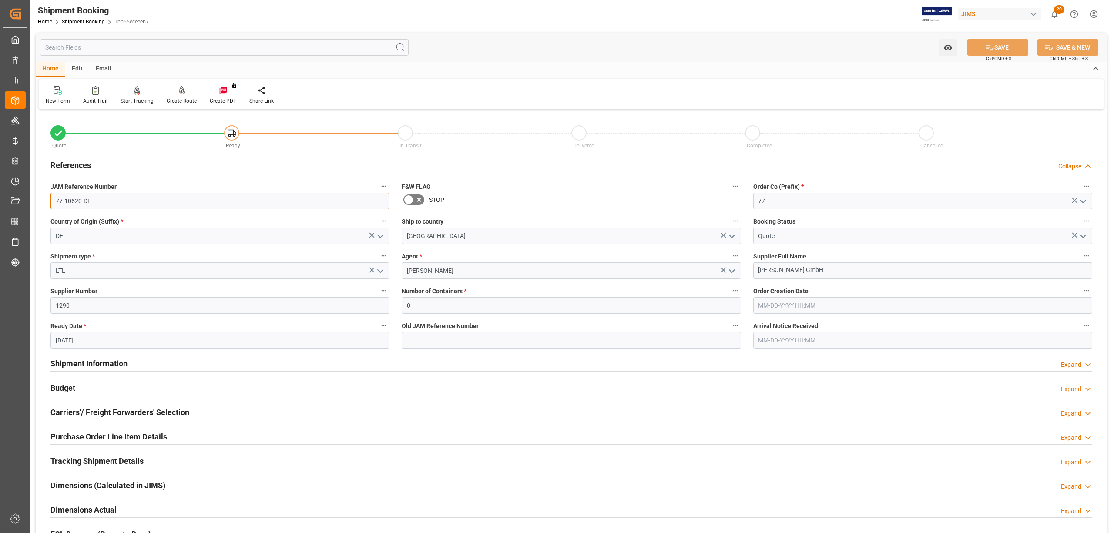
drag, startPoint x: 103, startPoint y: 199, endPoint x: 47, endPoint y: 209, distance: 56.2
click at [47, 209] on div "JAM Reference Number 77-10620-DE" at bounding box center [219, 195] width 351 height 35
